Goal: Information Seeking & Learning: Understand process/instructions

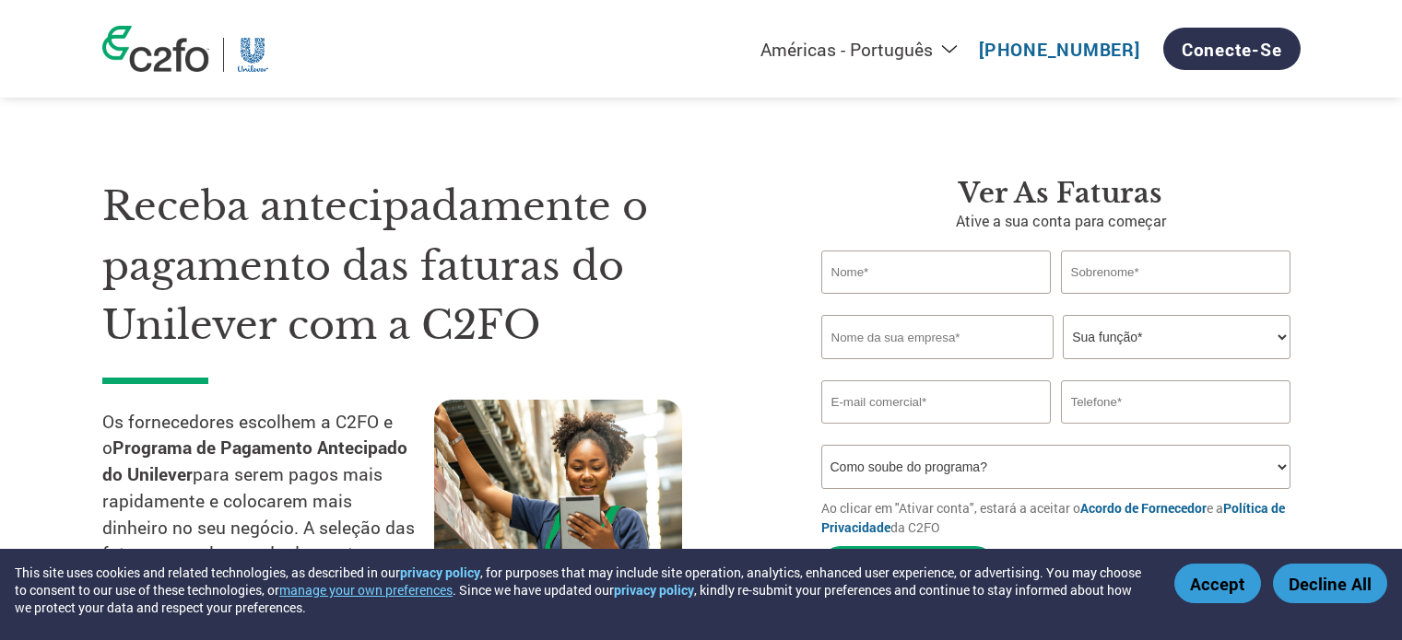
select select "pt"
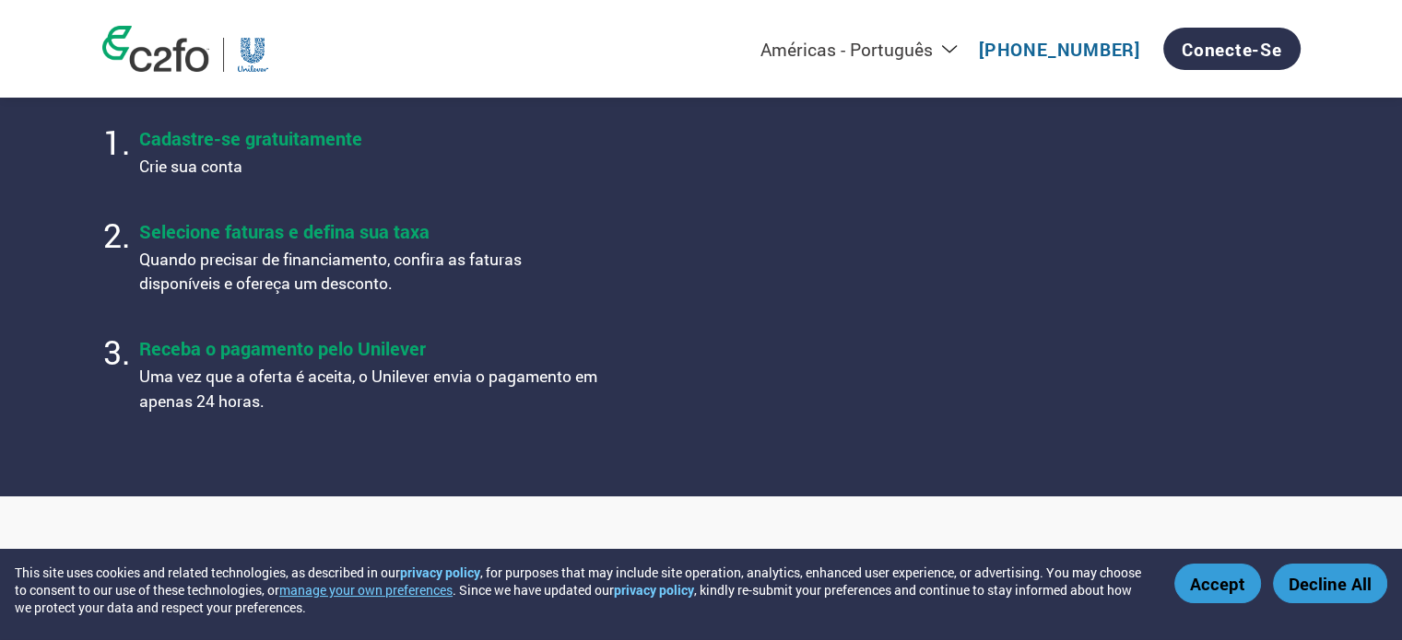
click at [41, 220] on section "Como funciona o programa Cadastre-se gratuitamente Crie sua conta Selecione fat…" at bounding box center [701, 233] width 1402 height 525
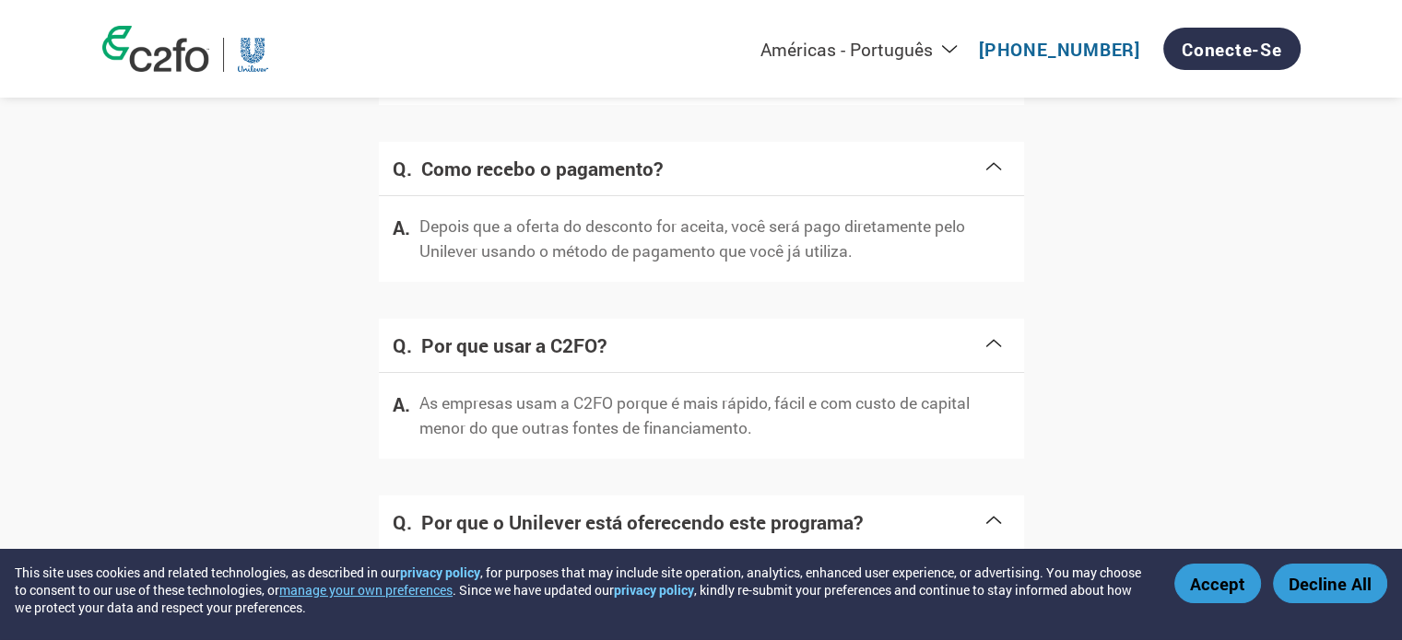
scroll to position [2664, 0]
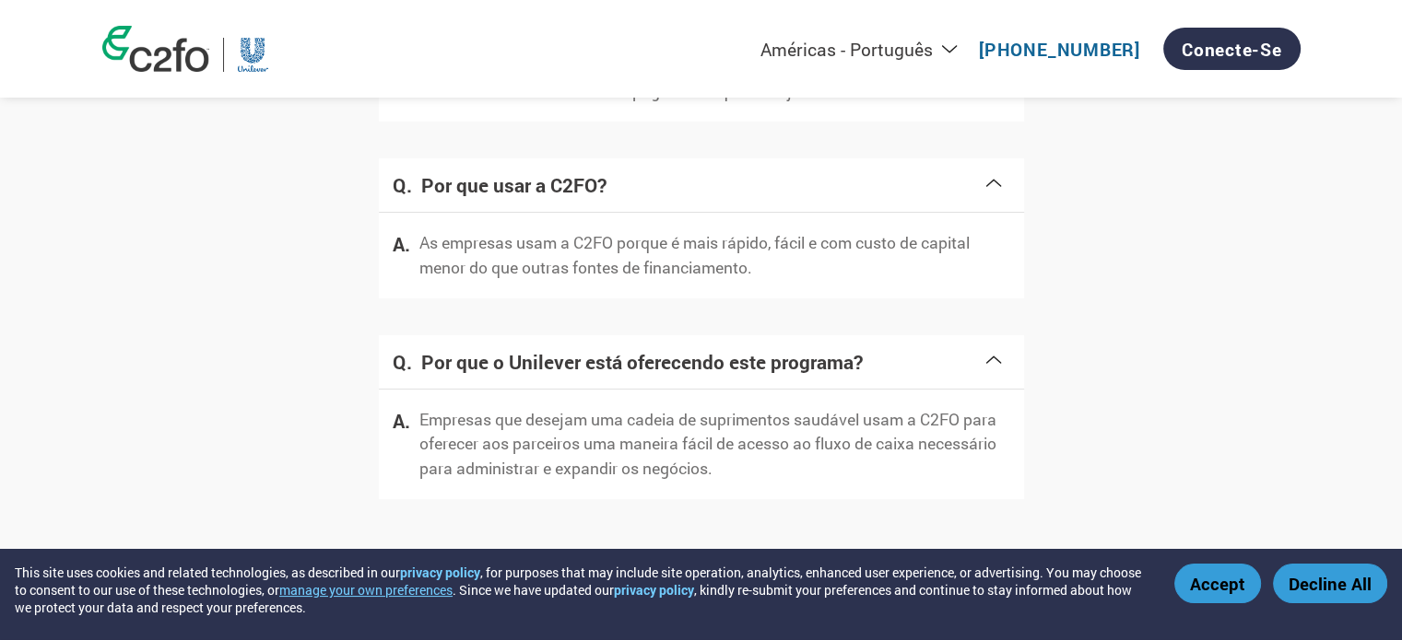
click at [1212, 570] on button "Accept" at bounding box center [1217, 584] width 87 height 40
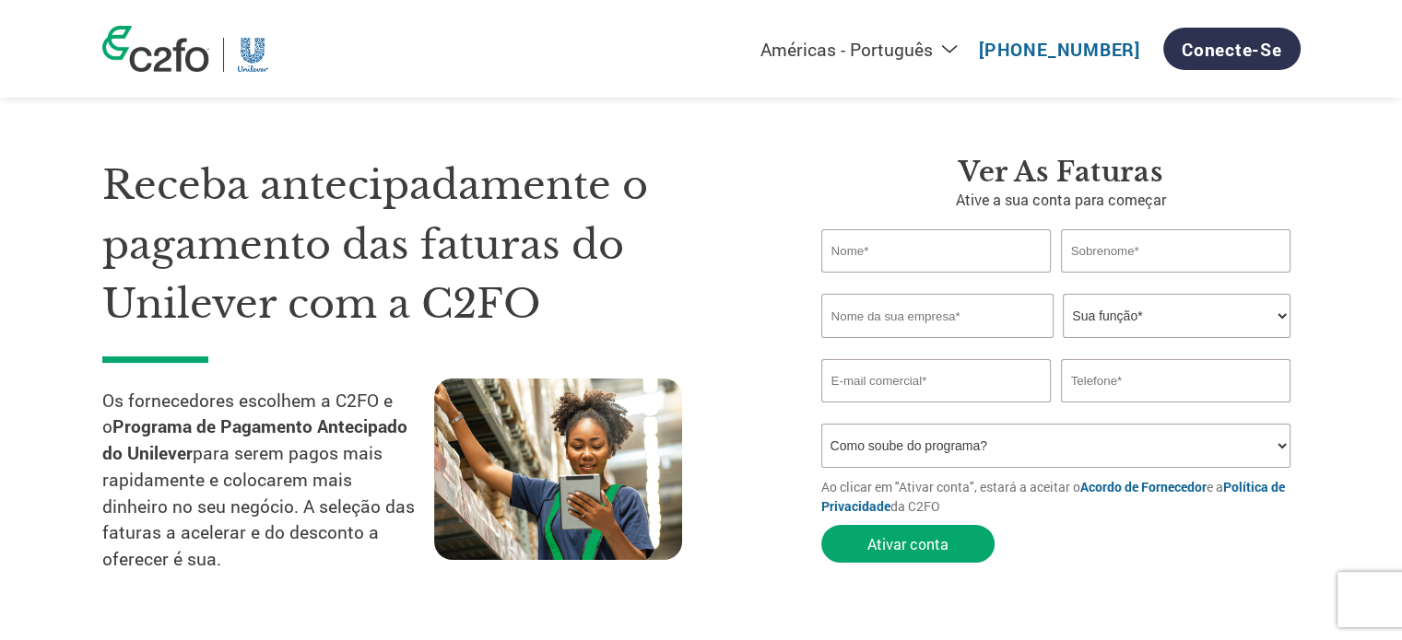
scroll to position [0, 0]
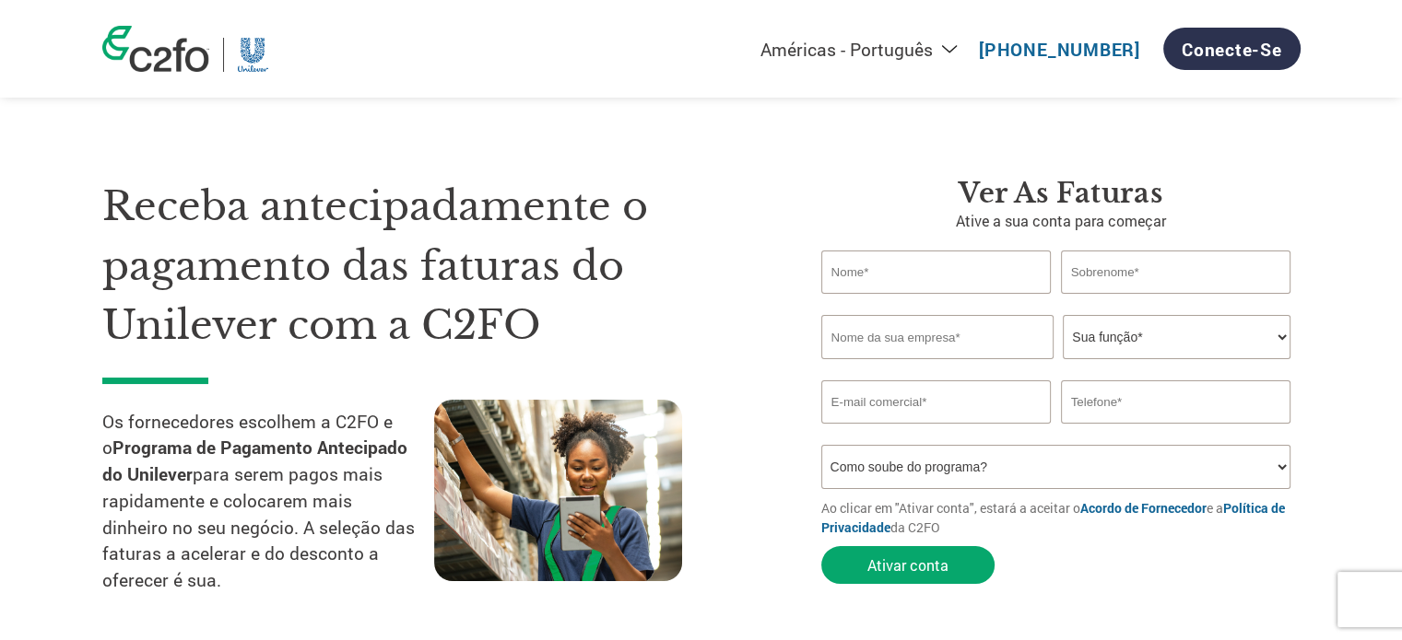
click at [876, 456] on select "Como soube do programa? Recebi uma carta Email Mídias sociais Pesquisa on-line …" at bounding box center [1056, 467] width 470 height 44
click at [707, 198] on h1 "Receba antecipadamente o pagamento das faturas do Unilever com a C2FO" at bounding box center [434, 266] width 664 height 179
click at [253, 64] on img at bounding box center [253, 55] width 31 height 34
